Goal: Transaction & Acquisition: Purchase product/service

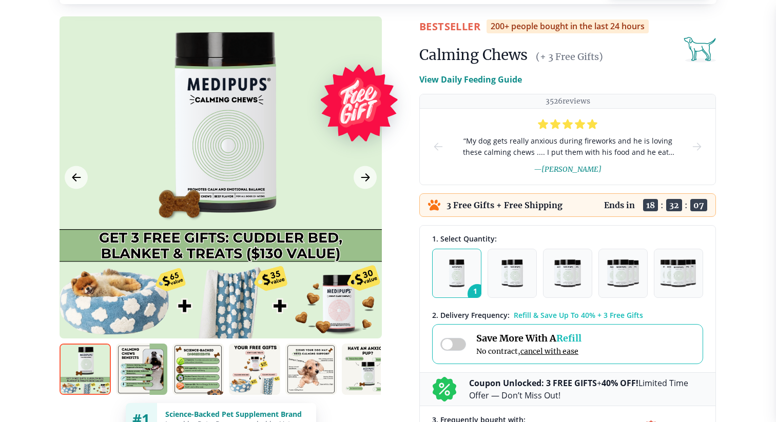
scroll to position [69, 0]
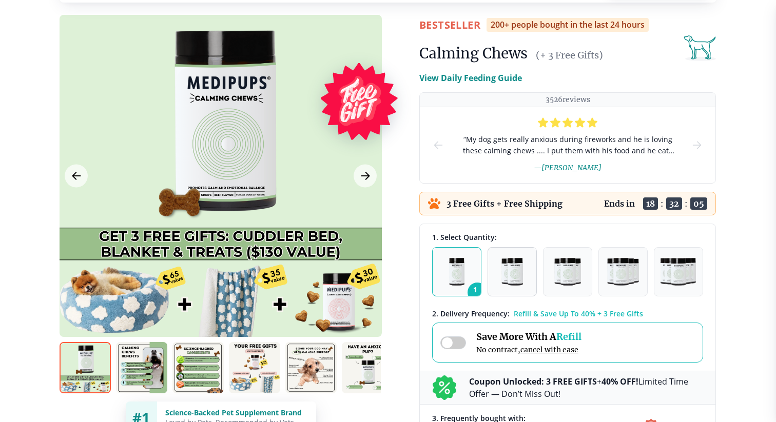
click at [518, 276] on img "button" at bounding box center [512, 272] width 22 height 28
click at [564, 277] on img "button" at bounding box center [567, 272] width 27 height 28
click at [626, 281] on img "button" at bounding box center [622, 272] width 31 height 28
click at [673, 280] on img "button" at bounding box center [678, 272] width 37 height 28
click at [457, 270] on img "button" at bounding box center [457, 272] width 16 height 28
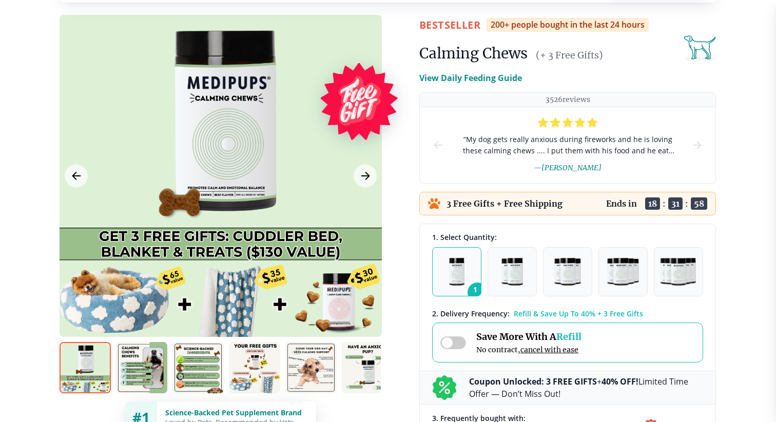
scroll to position [0, 1]
click at [150, 363] on img at bounding box center [140, 367] width 51 height 51
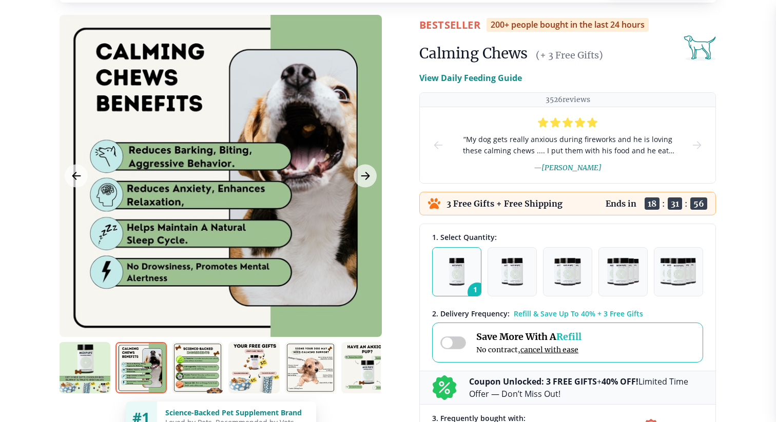
click at [203, 363] on img at bounding box center [197, 367] width 51 height 51
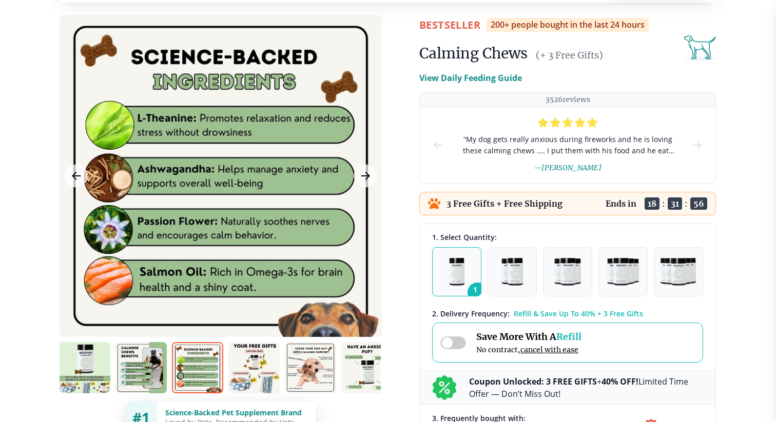
click at [246, 364] on img at bounding box center [253, 367] width 51 height 51
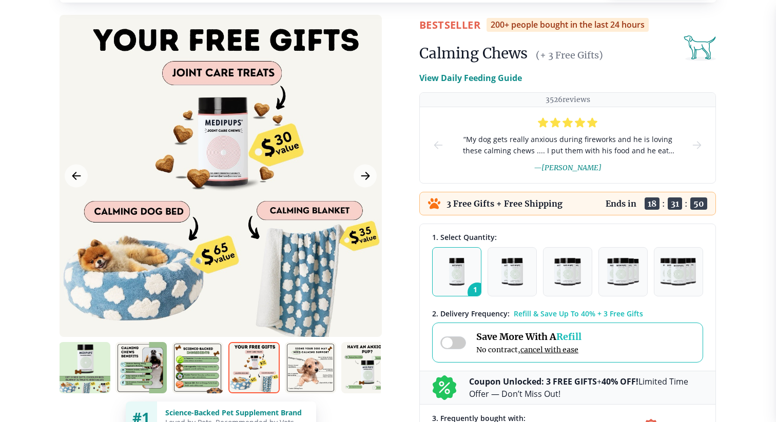
click at [313, 369] on img at bounding box center [310, 367] width 51 height 51
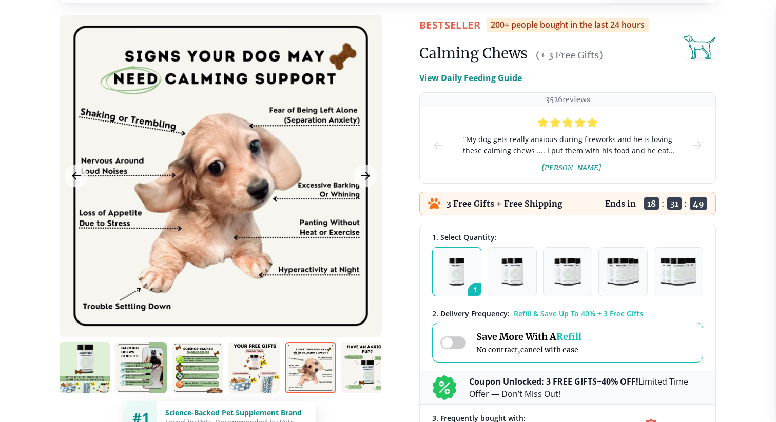
click at [357, 373] on img at bounding box center [366, 367] width 51 height 51
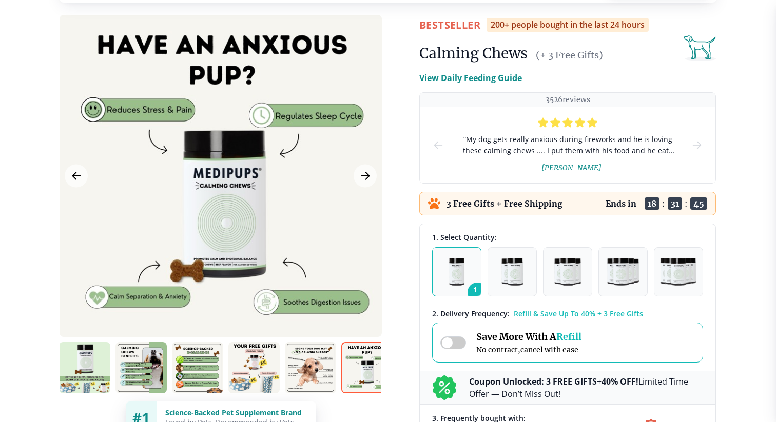
click at [84, 372] on img at bounding box center [84, 367] width 51 height 51
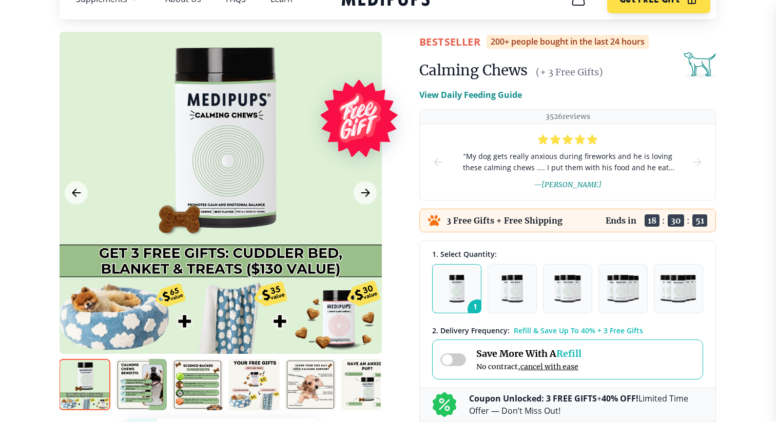
scroll to position [0, 0]
